Goal: Task Accomplishment & Management: Use online tool/utility

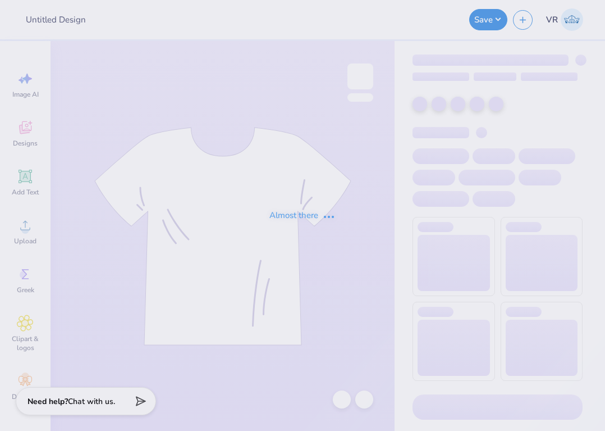
type input "[PERSON_NAME] : [GEOGRAPHIC_DATA][US_STATE]"
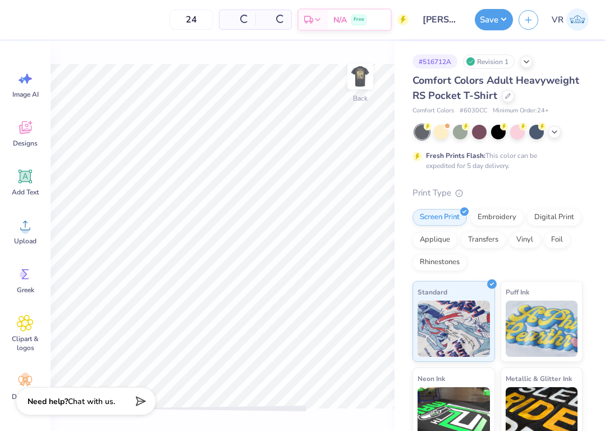
click at [364, 88] on img at bounding box center [360, 76] width 22 height 22
click at [27, 240] on span "Upload" at bounding box center [25, 240] width 22 height 9
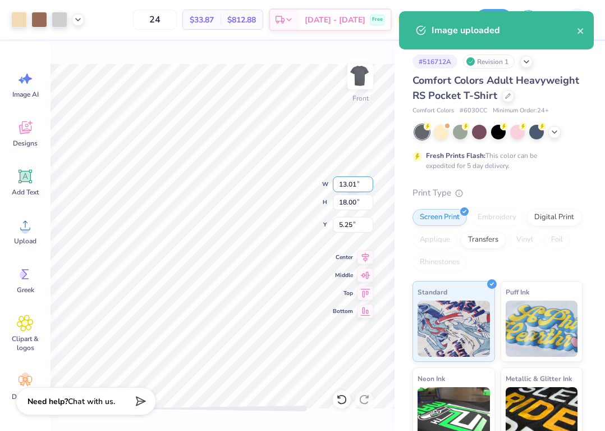
click at [351, 182] on input "13.01" at bounding box center [353, 184] width 40 height 16
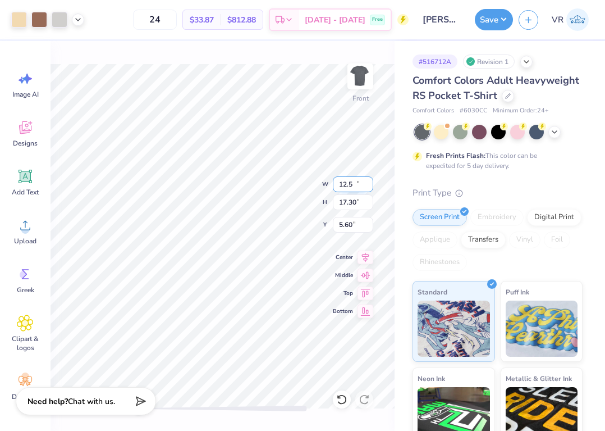
type input "12.50"
type input "17.30"
type input "5.60"
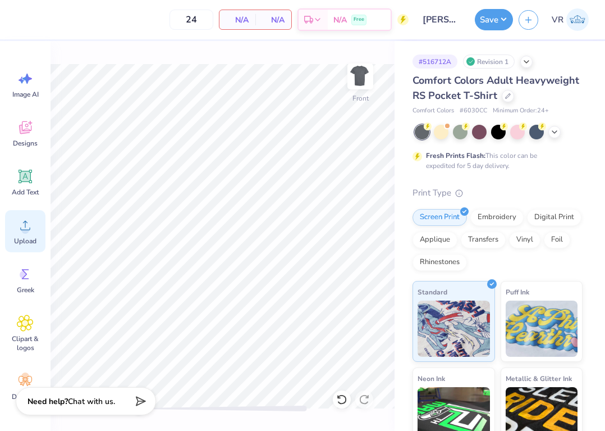
click at [17, 229] on icon at bounding box center [25, 225] width 17 height 17
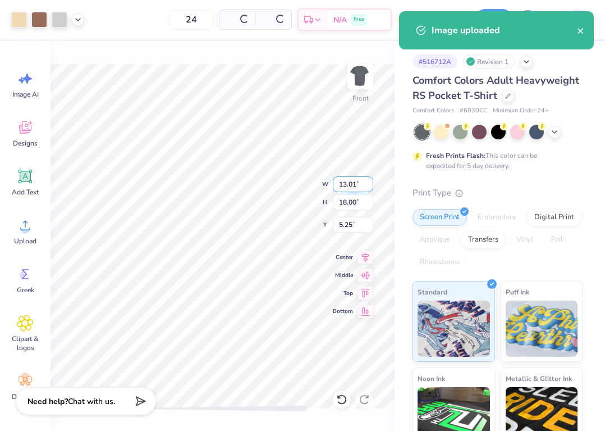
click at [350, 176] on input "13.01" at bounding box center [353, 184] width 40 height 16
click at [355, 227] on input "5.25" at bounding box center [353, 225] width 40 height 16
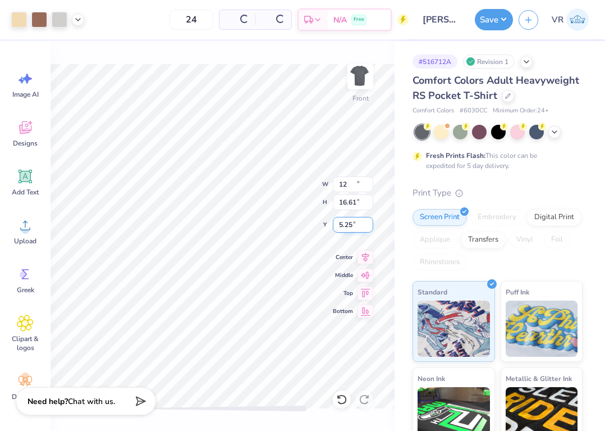
type input "12.00"
type input "16.61"
type input "5.95"
click at [353, 203] on input "16.61" at bounding box center [353, 202] width 40 height 16
click at [355, 203] on input "16.61" at bounding box center [353, 202] width 40 height 16
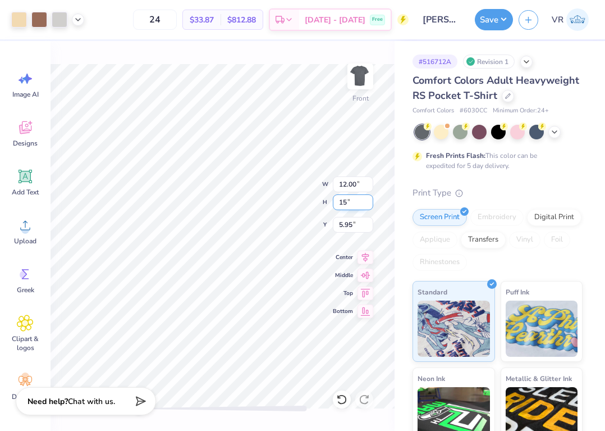
type input "15"
type input "10.84"
type input "15.00"
click at [350, 221] on input "6.75" at bounding box center [353, 225] width 40 height 16
type input "3"
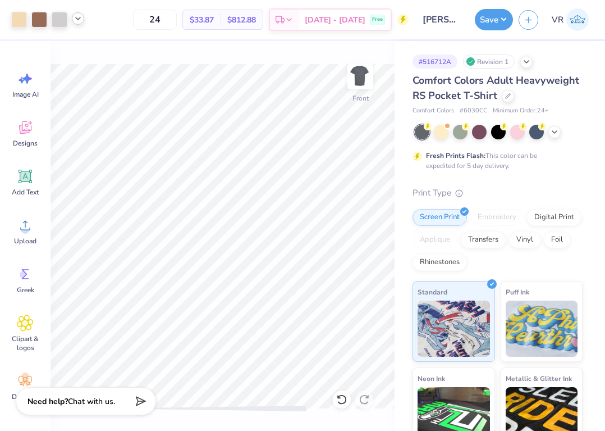
click at [81, 19] on icon at bounding box center [78, 18] width 9 height 9
click at [80, 19] on icon at bounding box center [78, 18] width 9 height 9
click at [492, 2] on div "Save VR" at bounding box center [540, 19] width 130 height 39
click at [492, 16] on button "Save" at bounding box center [494, 17] width 38 height 21
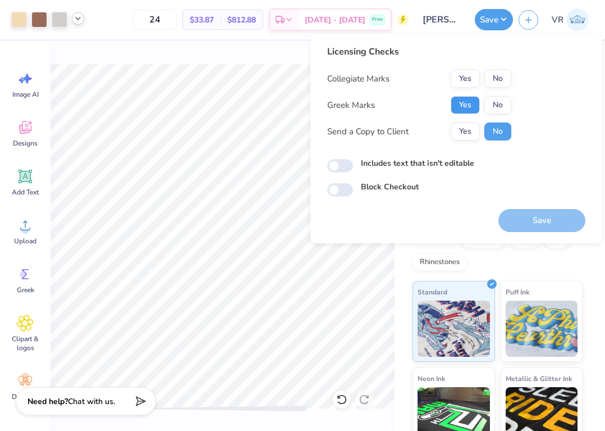
click at [474, 106] on button "Yes" at bounding box center [465, 105] width 29 height 18
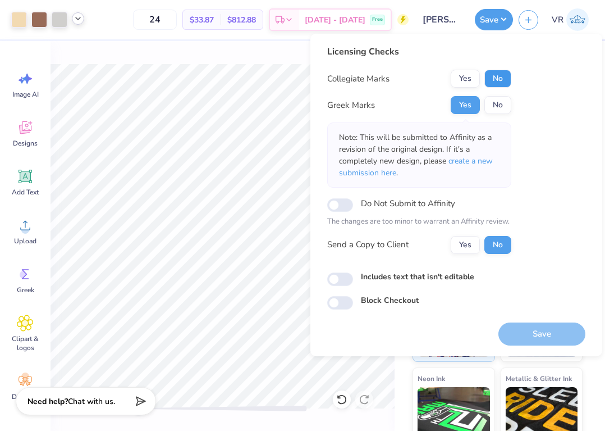
click at [501, 81] on button "No" at bounding box center [498, 79] width 27 height 18
click at [528, 334] on button "Save" at bounding box center [542, 333] width 87 height 23
